Goal: Use online tool/utility

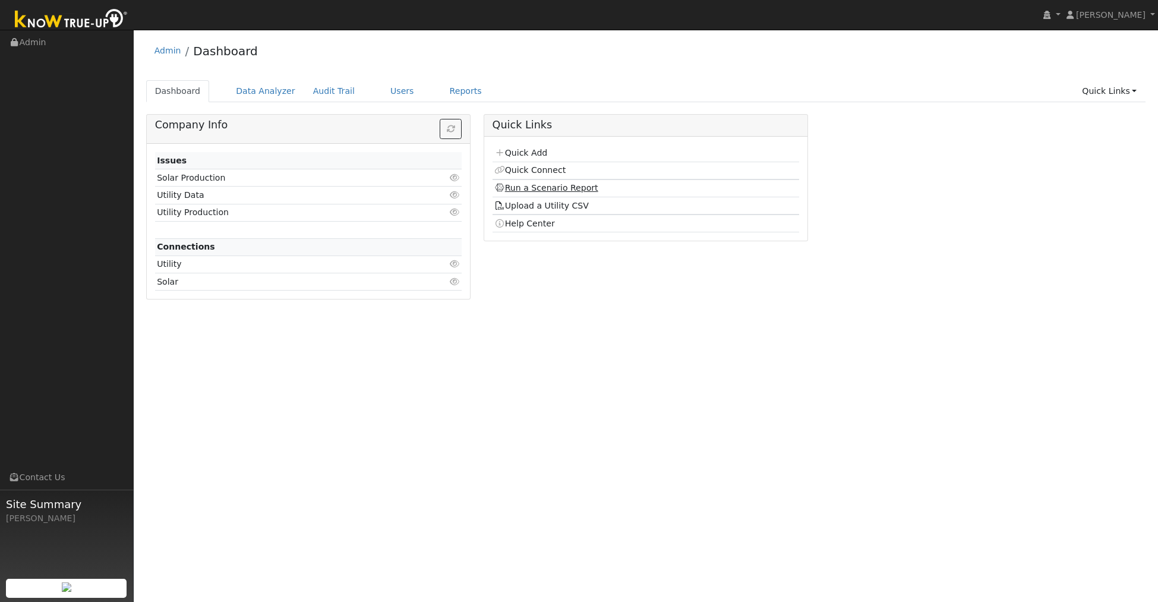
click at [567, 188] on link "Run a Scenario Report" at bounding box center [546, 188] width 104 height 10
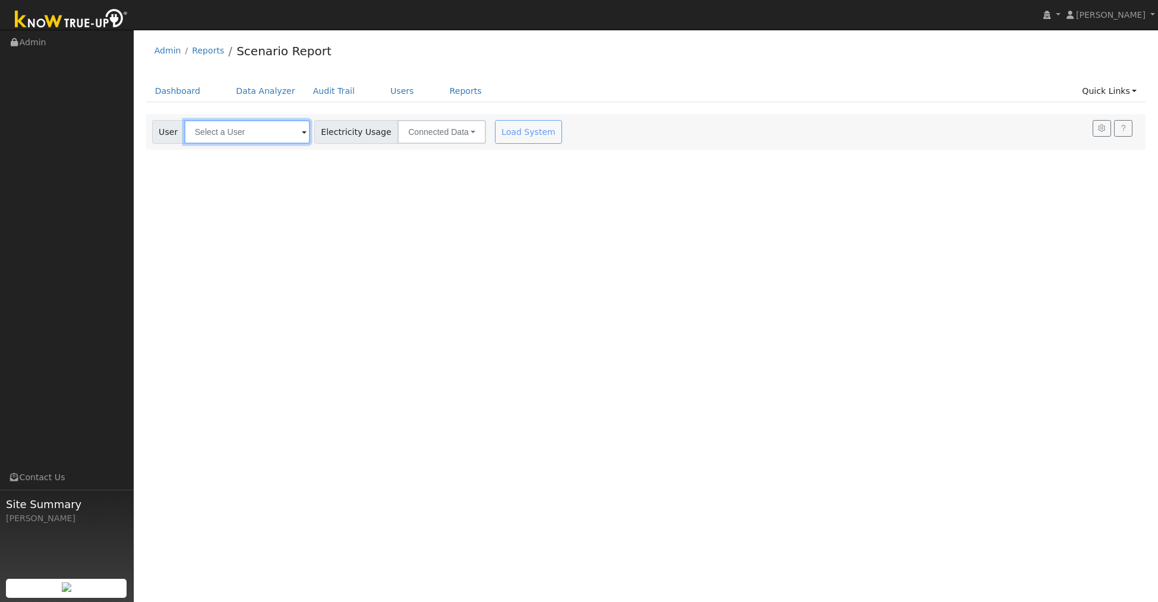
click at [225, 132] on input "text" at bounding box center [247, 132] width 126 height 24
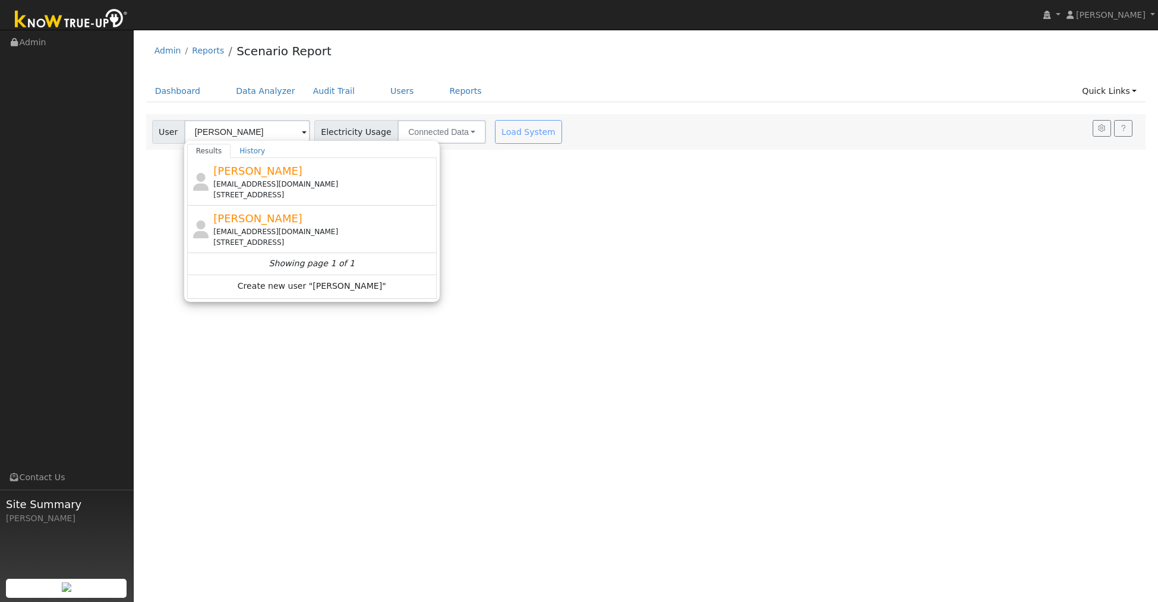
drag, startPoint x: 276, startPoint y: 229, endPoint x: 283, endPoint y: 226, distance: 7.7
click at [275, 229] on div "dylan2holly@yahoo.com" at bounding box center [323, 231] width 220 height 11
type input "Dylan Holly"
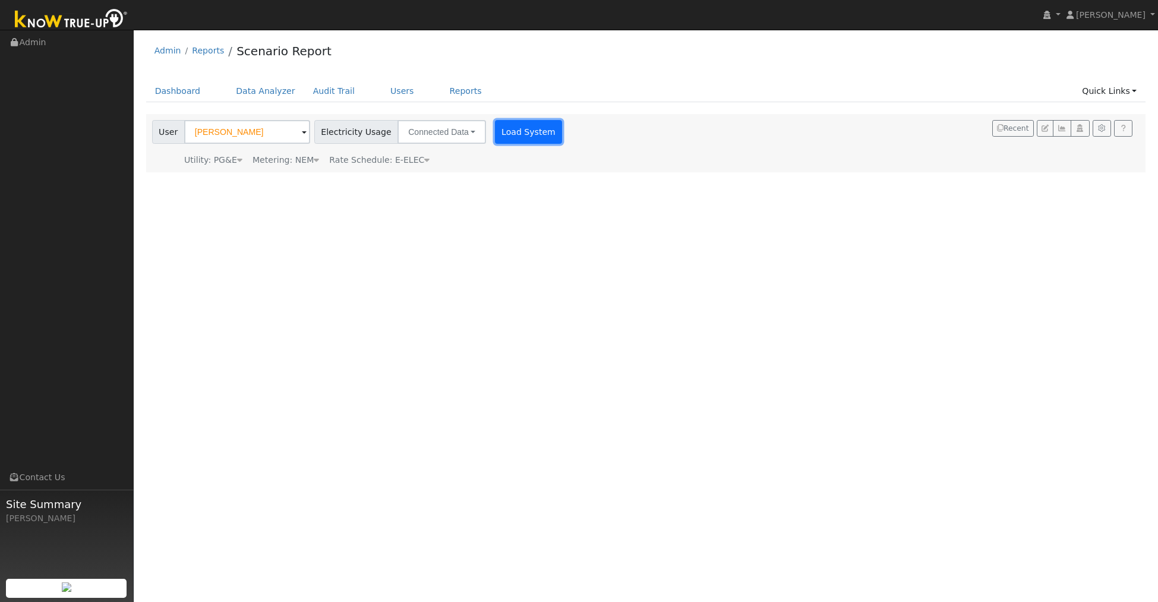
click at [522, 132] on button "Load System" at bounding box center [529, 132] width 68 height 24
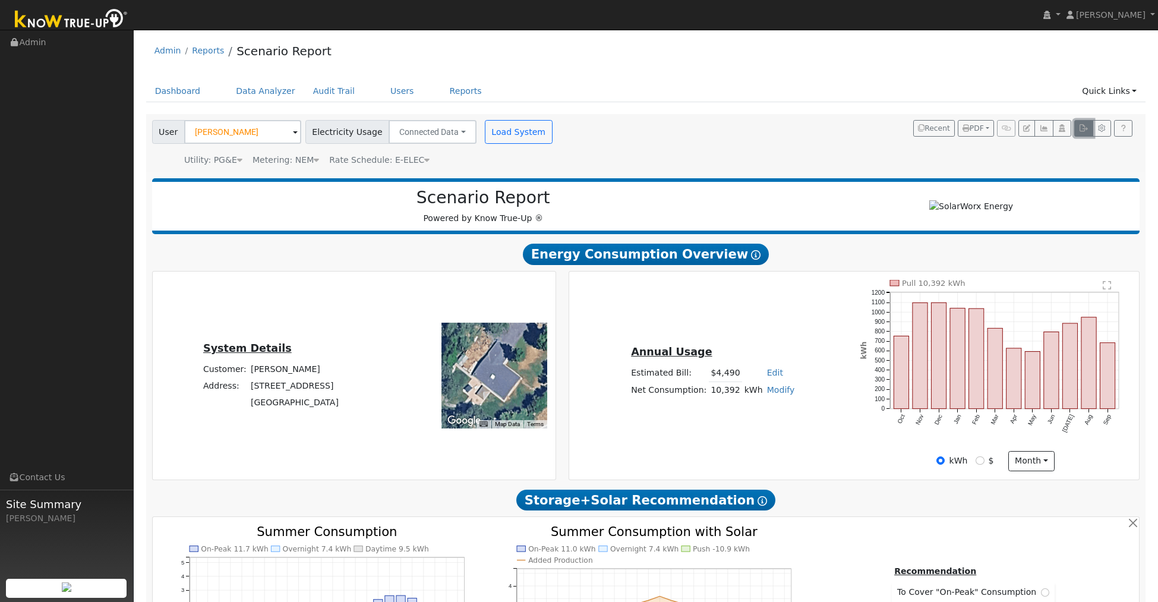
click at [1079, 128] on icon "button" at bounding box center [1083, 128] width 9 height 7
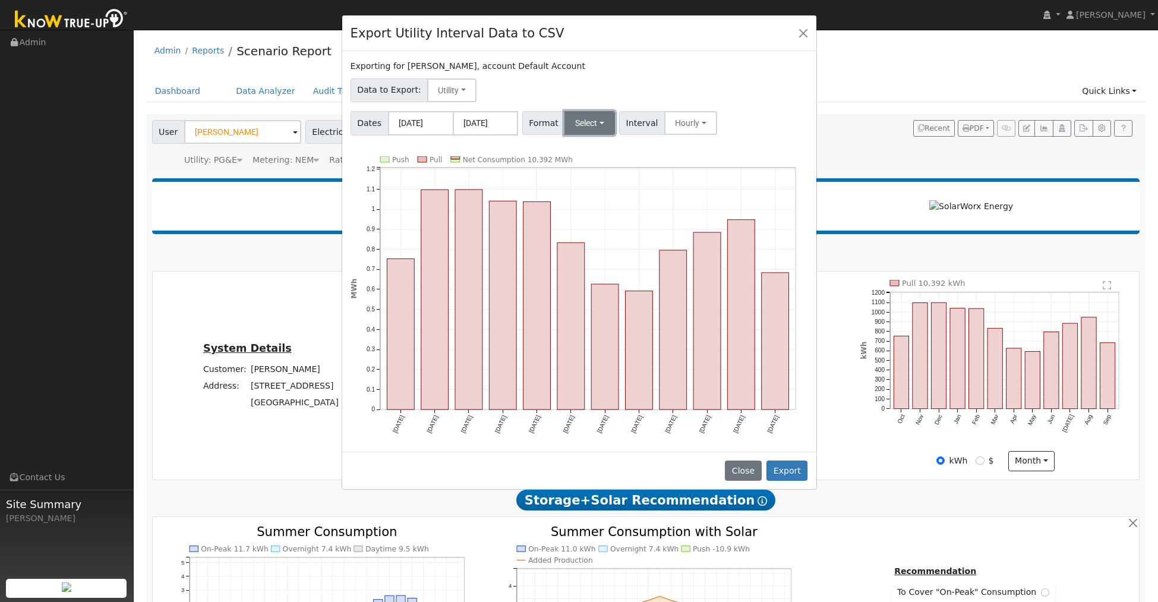
drag, startPoint x: 585, startPoint y: 121, endPoint x: 601, endPoint y: 116, distance: 16.6
click at [585, 121] on button "Select" at bounding box center [590, 123] width 51 height 24
click at [581, 145] on link "Generic" at bounding box center [605, 149] width 85 height 17
click at [788, 475] on button "Export" at bounding box center [787, 471] width 41 height 20
